Goal: Information Seeking & Learning: Learn about a topic

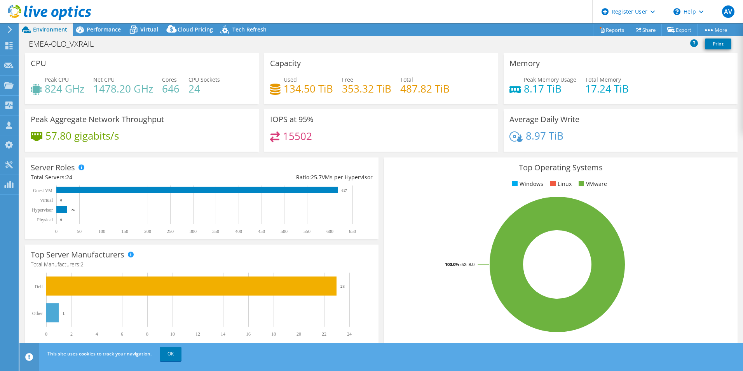
select select "USD"
click at [86, 28] on icon at bounding box center [80, 30] width 14 height 14
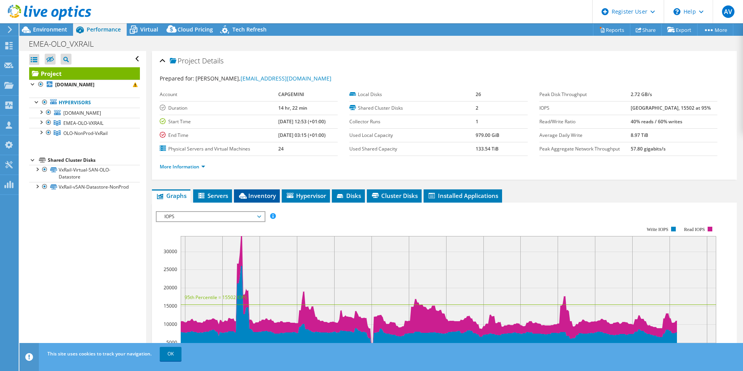
click at [250, 198] on span "Inventory" at bounding box center [257, 195] width 38 height 8
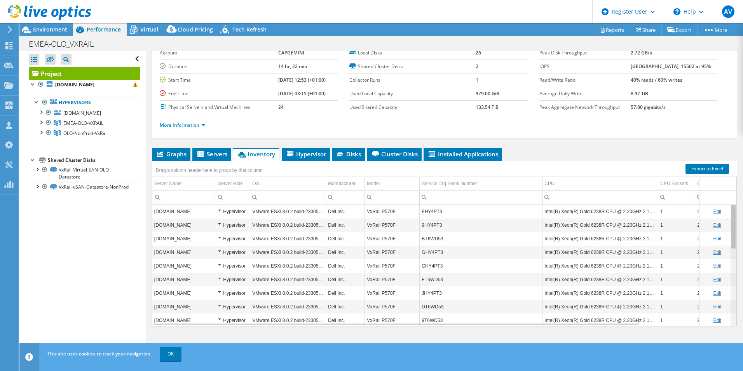
drag, startPoint x: 728, startPoint y: 214, endPoint x: 729, endPoint y: 221, distance: 7.5
click at [729, 221] on body "AV Dell User [PERSON_NAME] [PERSON_NAME][EMAIL_ADDRESS][PERSON_NAME][DOMAIN_NAM…" at bounding box center [371, 185] width 743 height 371
click at [467, 225] on td "9HY4PT3" at bounding box center [480, 225] width 123 height 14
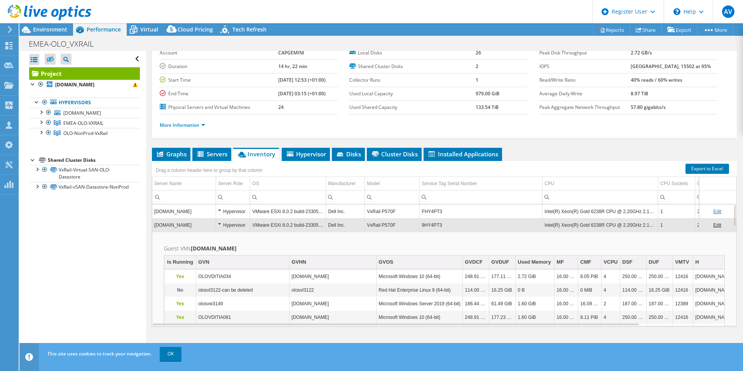
click at [390, 222] on td "VxRail P570F" at bounding box center [392, 225] width 55 height 14
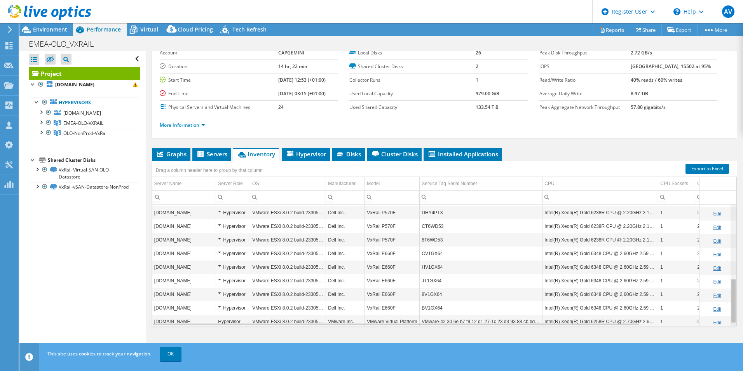
scroll to position [209, 0]
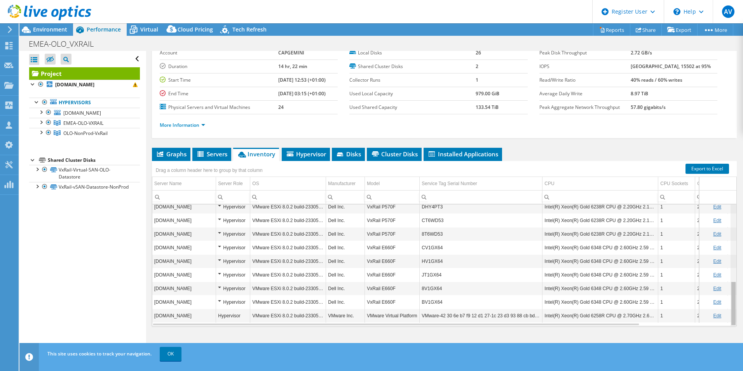
drag, startPoint x: 728, startPoint y: 217, endPoint x: 713, endPoint y: 297, distance: 80.6
click at [713, 297] on body "AV Dell User [PERSON_NAME] [PERSON_NAME][EMAIL_ADDRESS][PERSON_NAME][DOMAIN_NAM…" at bounding box center [371, 185] width 743 height 371
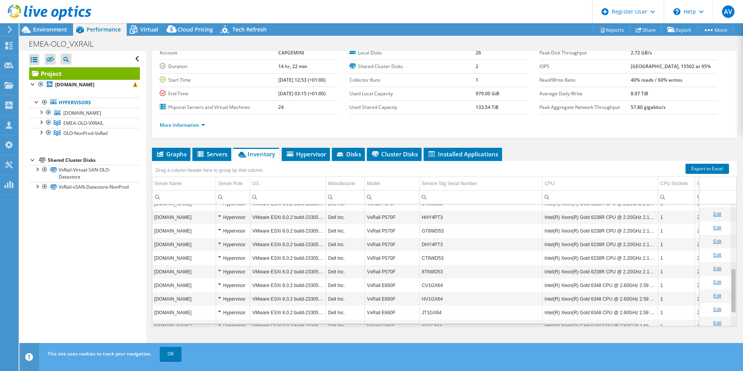
scroll to position [179, 0]
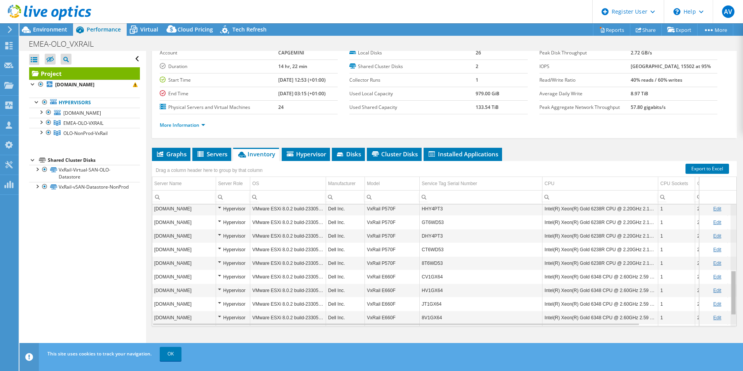
drag, startPoint x: 727, startPoint y: 291, endPoint x: 755, endPoint y: 270, distance: 34.5
click at [742, 270] on html "AV Dell User [PERSON_NAME] [PERSON_NAME][EMAIL_ADDRESS][PERSON_NAME][DOMAIN_NAM…" at bounding box center [371, 185] width 743 height 371
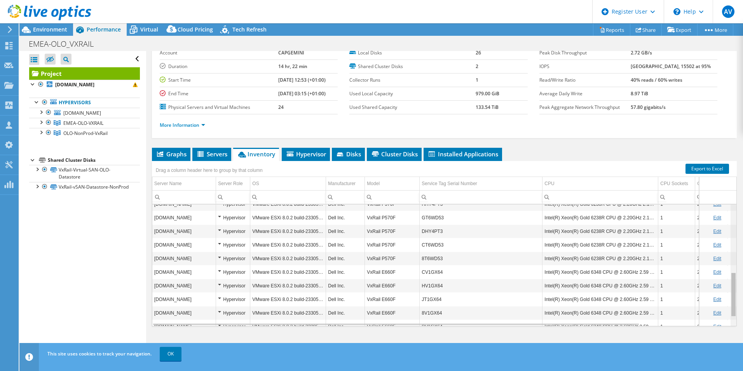
scroll to position [193, 0]
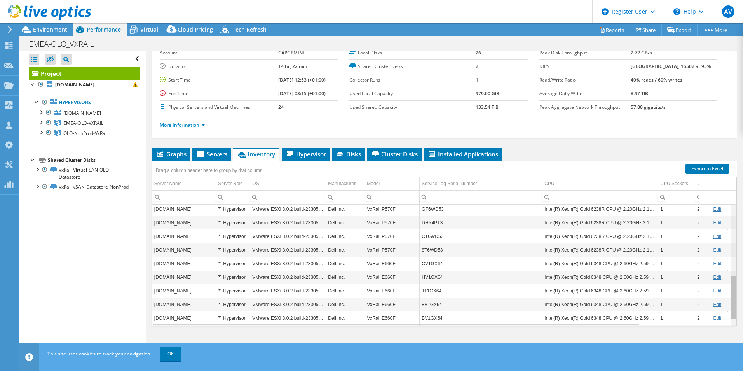
drag, startPoint x: 727, startPoint y: 288, endPoint x: 742, endPoint y: 301, distance: 19.5
click at [742, 301] on body "AV Dell User [PERSON_NAME] [PERSON_NAME][EMAIL_ADDRESS][PERSON_NAME][DOMAIN_NAM…" at bounding box center [371, 185] width 743 height 371
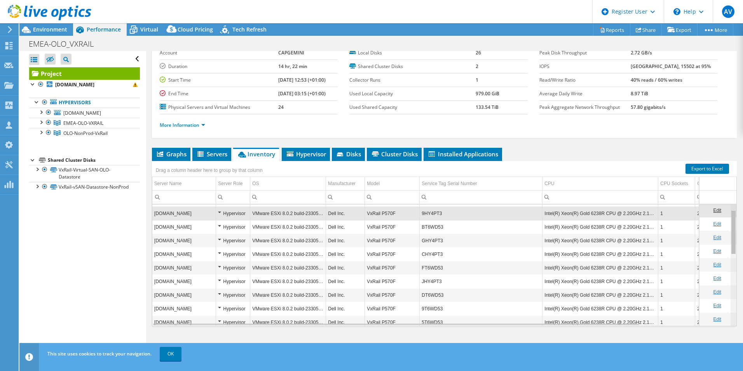
scroll to position [4, 0]
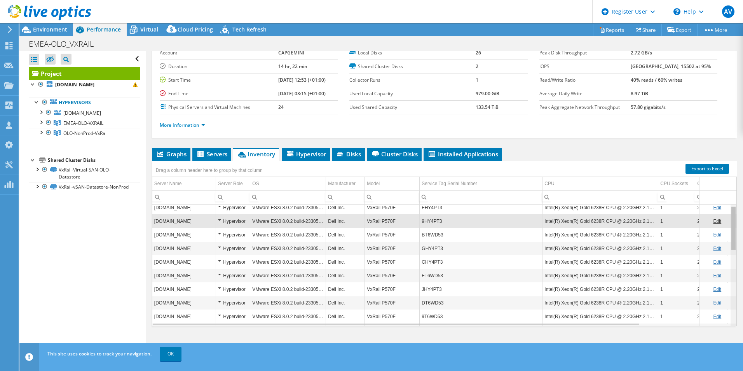
drag, startPoint x: 727, startPoint y: 294, endPoint x: 731, endPoint y: 221, distance: 73.1
click at [731, 221] on body "AV Dell User [PERSON_NAME] [PERSON_NAME][EMAIL_ADDRESS][PERSON_NAME][DOMAIN_NAM…" at bounding box center [371, 185] width 743 height 371
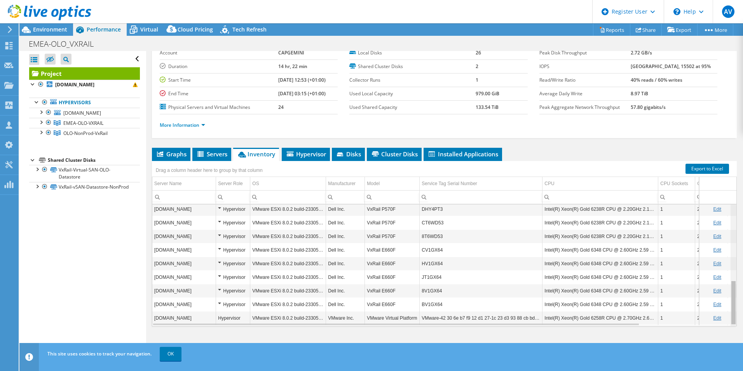
scroll to position [209, 0]
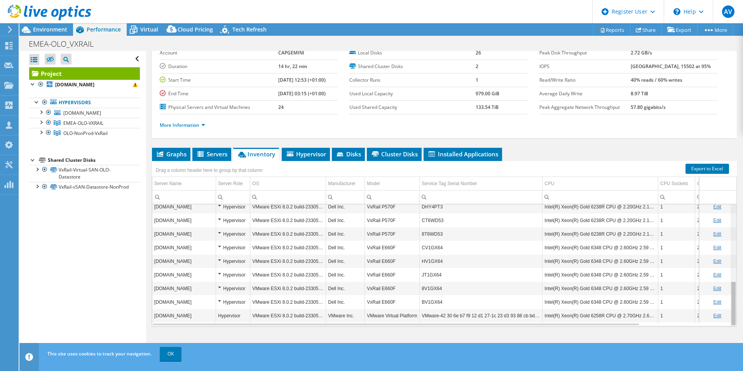
drag, startPoint x: 728, startPoint y: 219, endPoint x: 739, endPoint y: 283, distance: 64.7
click at [739, 283] on body "AV Dell User [PERSON_NAME] [PERSON_NAME][EMAIL_ADDRESS][PERSON_NAME][DOMAIN_NAM…" at bounding box center [371, 185] width 743 height 371
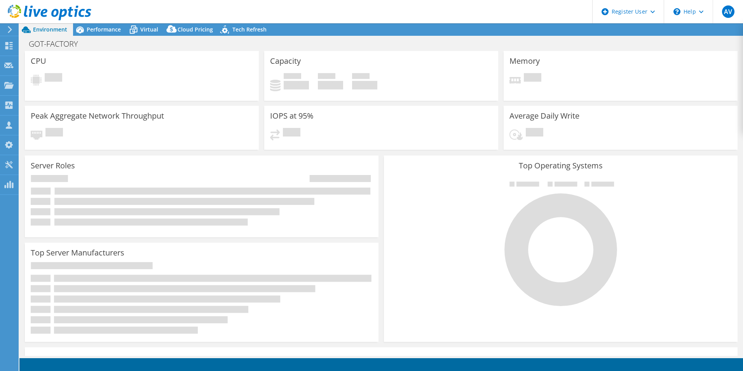
select select "EUFrankfurt"
select select "EUR"
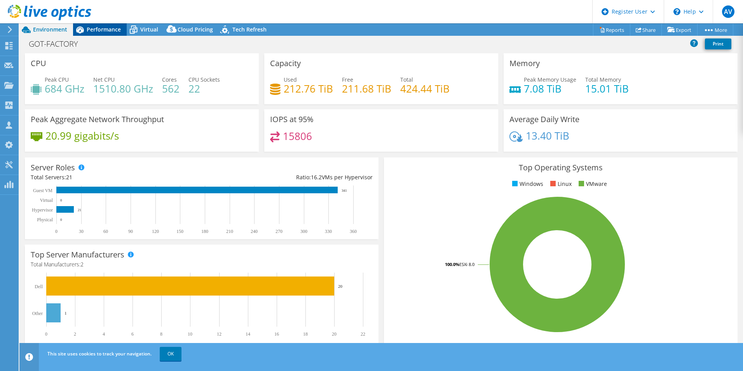
click at [104, 31] on span "Performance" at bounding box center [104, 29] width 34 height 7
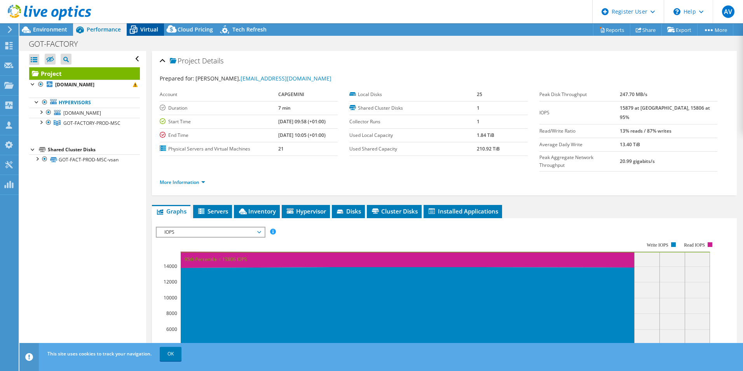
click at [149, 35] on div "Virtual" at bounding box center [145, 29] width 37 height 12
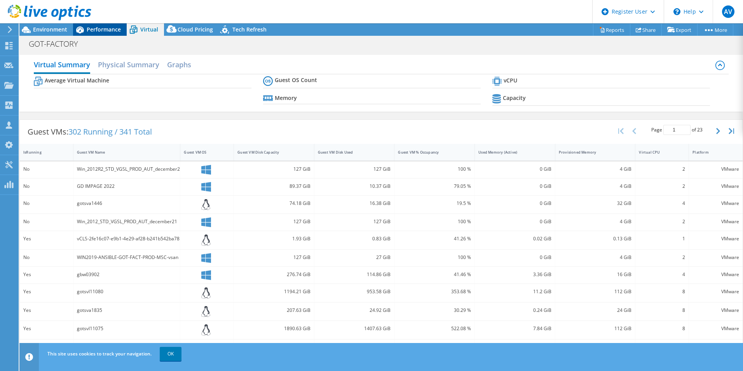
click at [108, 27] on span "Performance" at bounding box center [104, 29] width 34 height 7
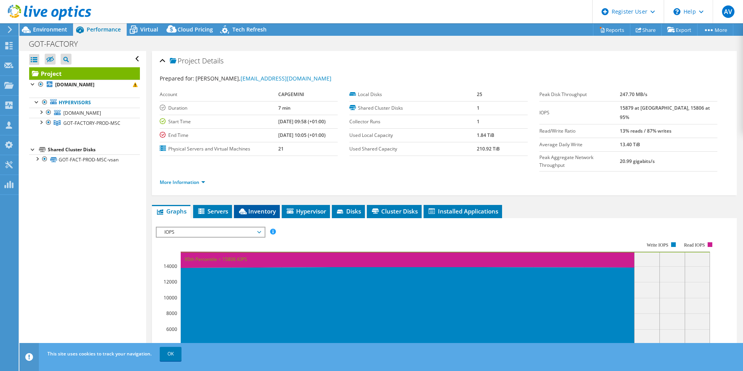
click at [255, 207] on span "Inventory" at bounding box center [257, 211] width 38 height 8
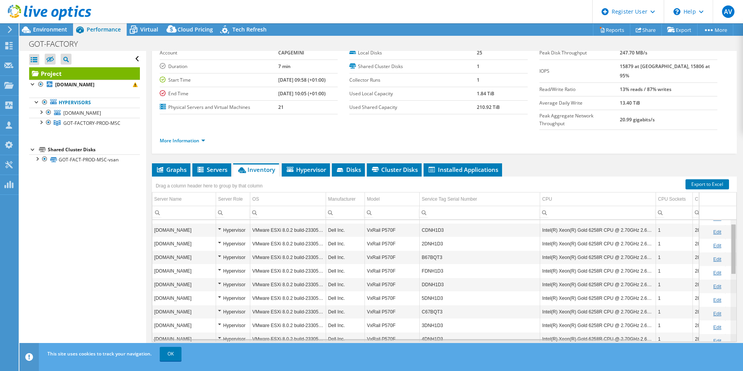
scroll to position [8, 0]
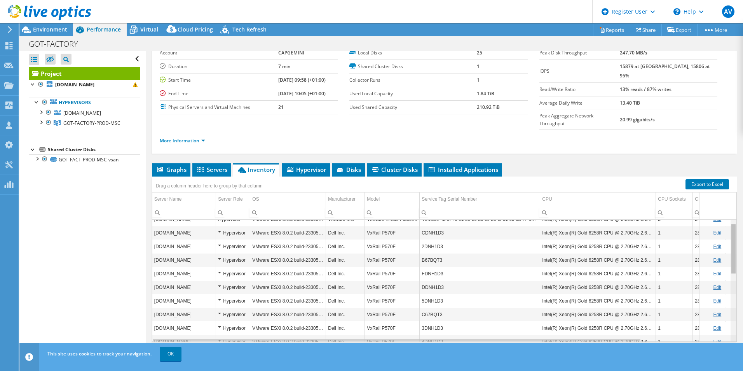
drag, startPoint x: 728, startPoint y: 219, endPoint x: 729, endPoint y: 227, distance: 7.8
click at [729, 227] on body "AV Dell User [PERSON_NAME] [PERSON_NAME][EMAIL_ADDRESS][PERSON_NAME][DOMAIN_NAM…" at bounding box center [371, 185] width 743 height 371
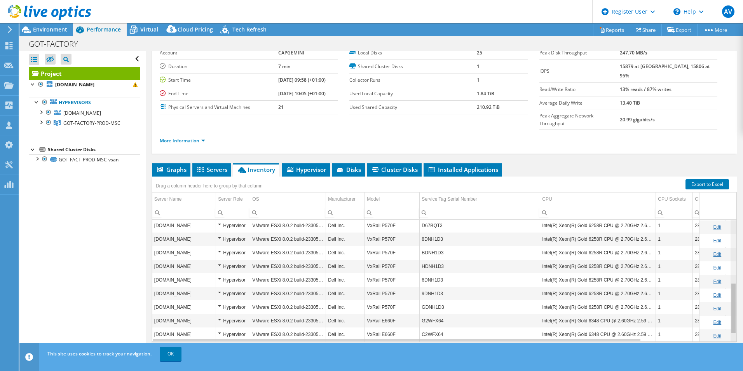
scroll to position [168, 0]
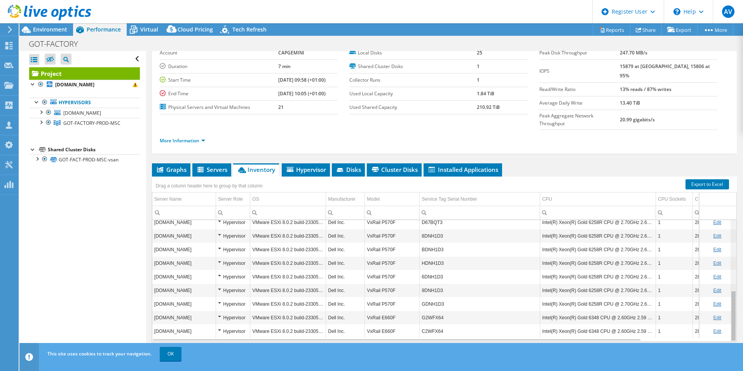
drag, startPoint x: 727, startPoint y: 231, endPoint x: 731, endPoint y: 321, distance: 90.6
click at [731, 321] on body "AV Dell User [PERSON_NAME] [PERSON_NAME][EMAIL_ADDRESS][PERSON_NAME][DOMAIN_NAM…" at bounding box center [371, 185] width 743 height 371
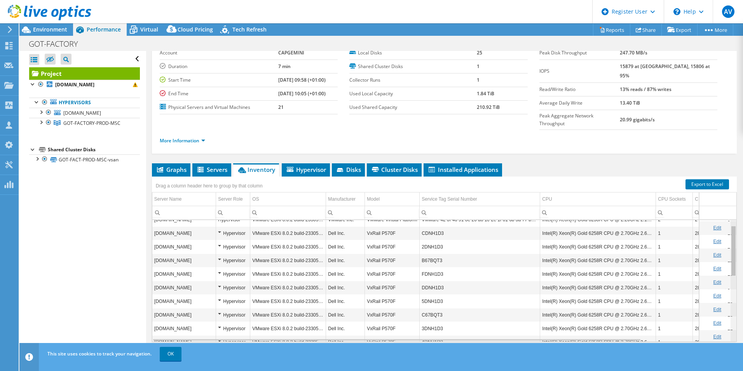
scroll to position [0, 0]
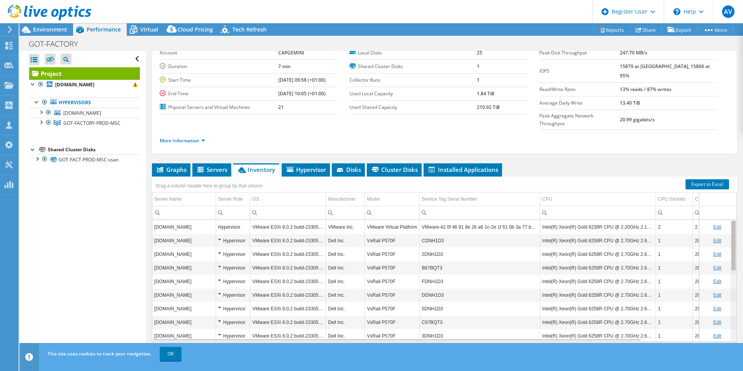
drag, startPoint x: 729, startPoint y: 298, endPoint x: 728, endPoint y: 209, distance: 89.3
click at [728, 209] on body "AV Dell User [PERSON_NAME] [PERSON_NAME][EMAIL_ADDRESS][PERSON_NAME][DOMAIN_NAM…" at bounding box center [371, 185] width 743 height 371
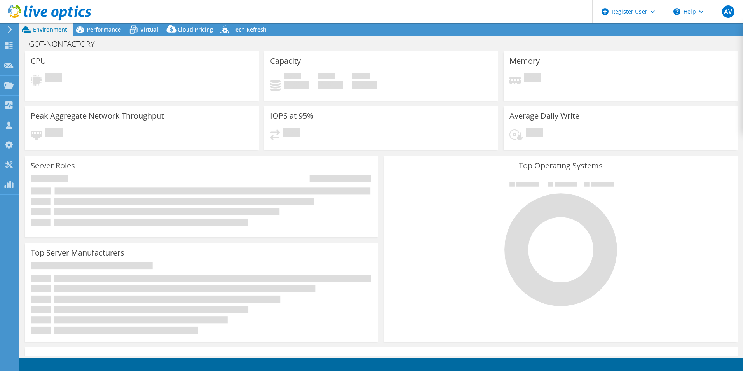
select select "EUFrankfurt"
select select "EUR"
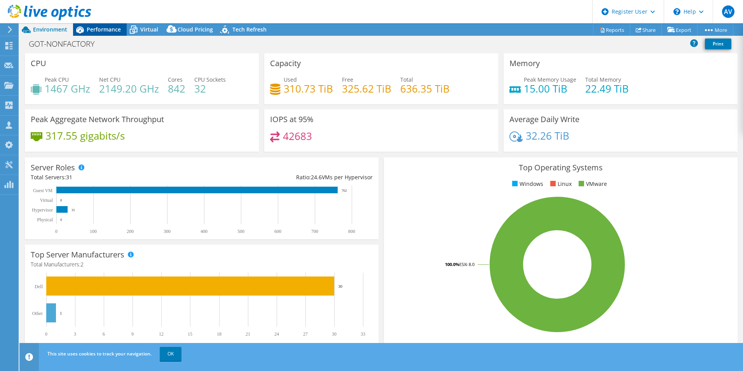
click at [107, 27] on span "Performance" at bounding box center [104, 29] width 34 height 7
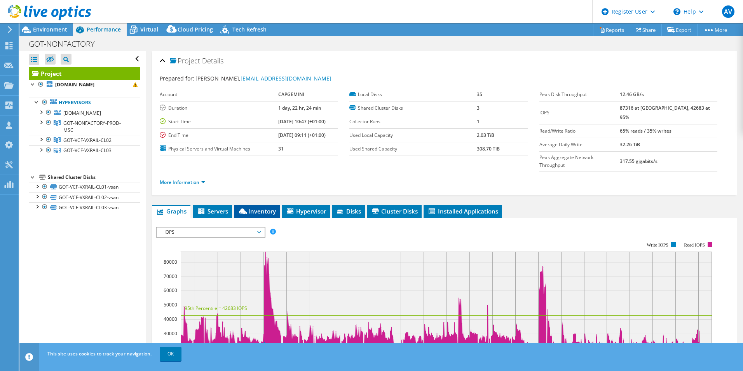
click at [251, 207] on span "Inventory" at bounding box center [257, 211] width 38 height 8
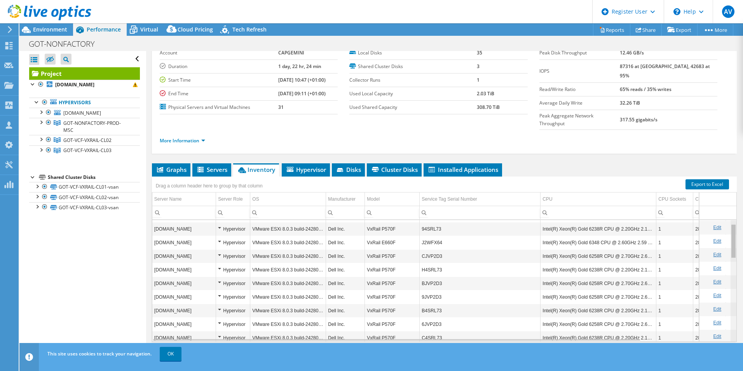
scroll to position [15, 0]
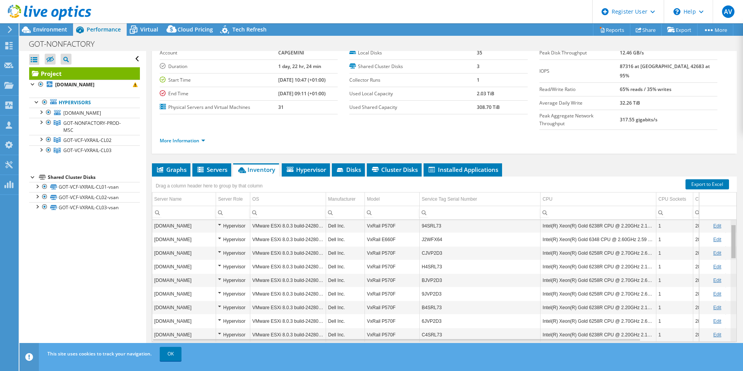
drag, startPoint x: 727, startPoint y: 214, endPoint x: 729, endPoint y: 222, distance: 7.9
click at [729, 222] on body "AV Dell User [PERSON_NAME] [PERSON_NAME][EMAIL_ADDRESS][PERSON_NAME][DOMAIN_NAM…" at bounding box center [371, 185] width 743 height 371
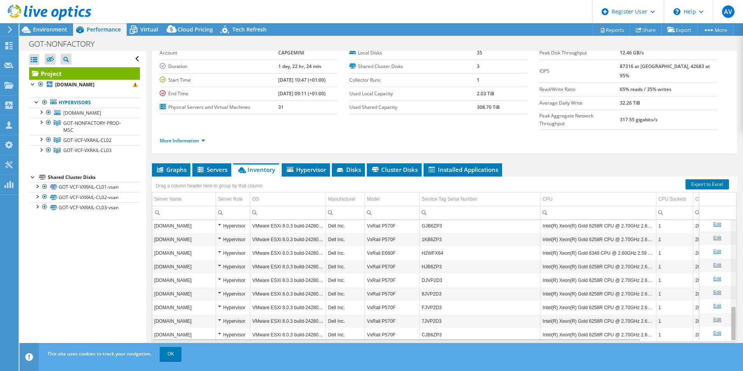
scroll to position [304, 0]
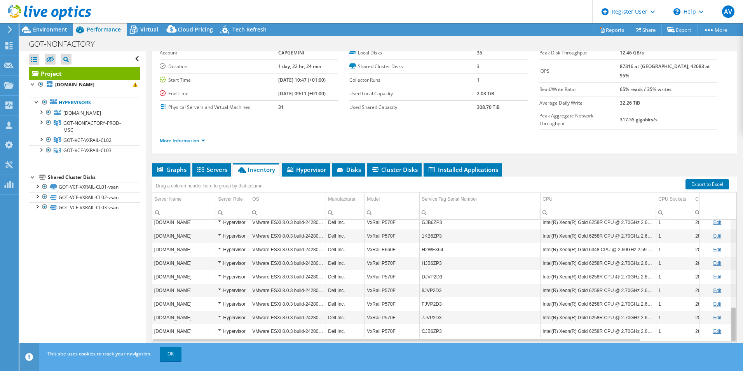
drag, startPoint x: 728, startPoint y: 221, endPoint x: 731, endPoint y: 303, distance: 82.0
click at [731, 303] on body "AV Dell User [PERSON_NAME] [PERSON_NAME][EMAIL_ADDRESS][PERSON_NAME][DOMAIN_NAM…" at bounding box center [371, 185] width 743 height 371
